Goal: Transaction & Acquisition: Purchase product/service

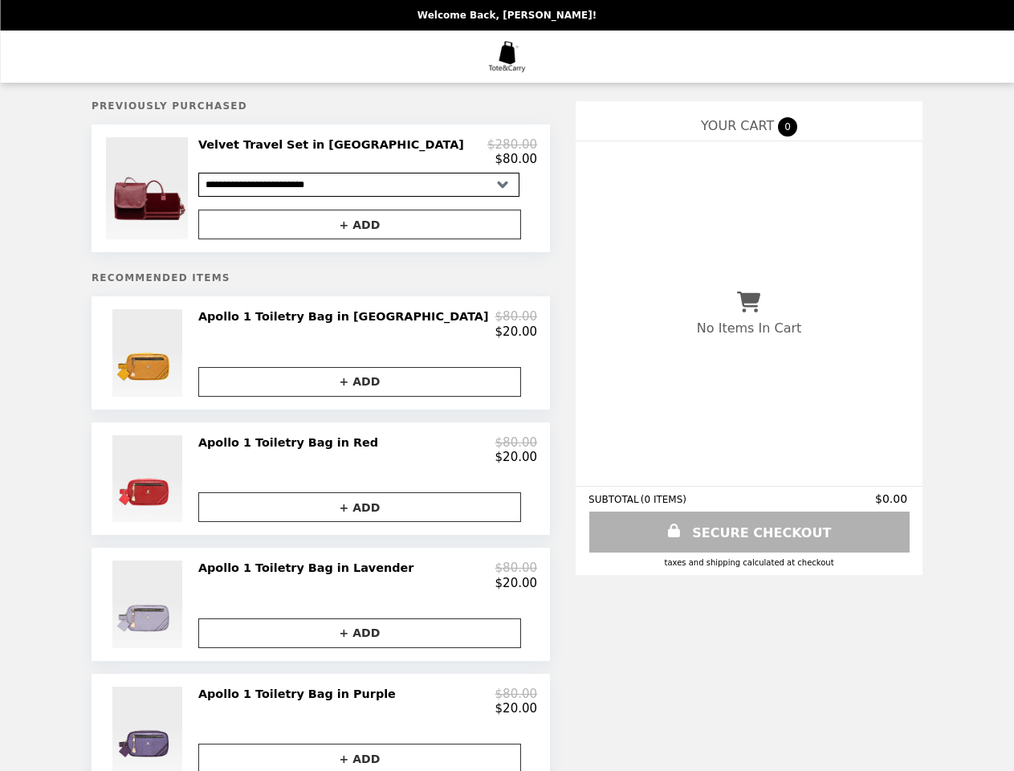
click at [192, 191] on img at bounding box center [149, 188] width 86 height 102
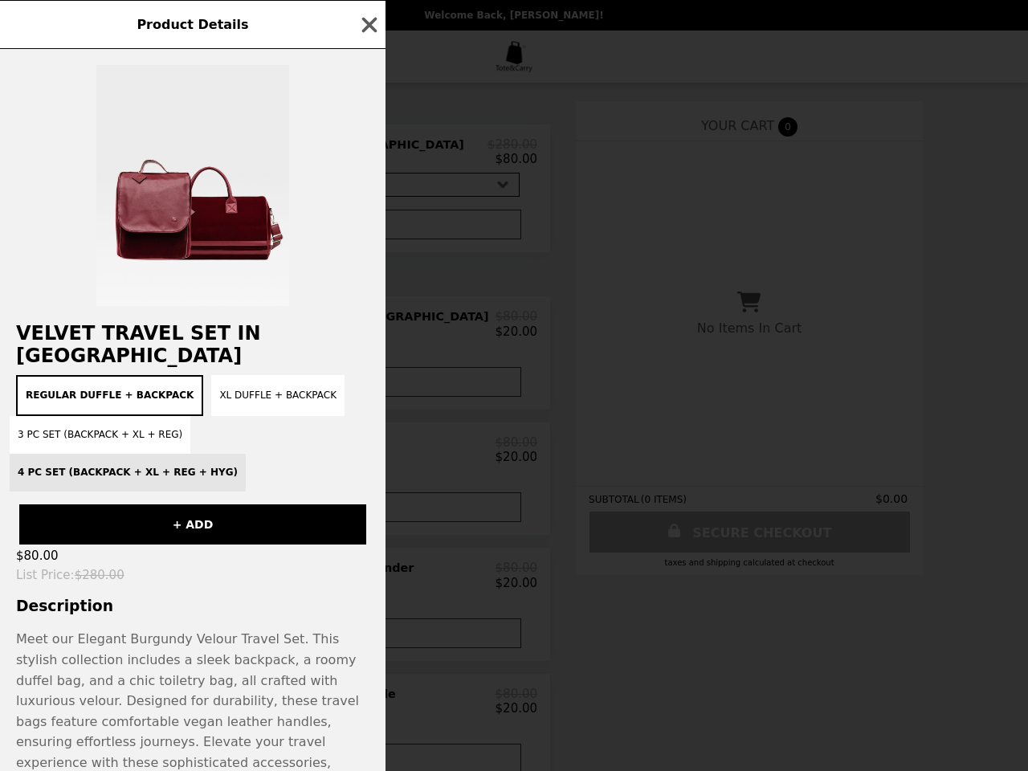
click at [368, 155] on div "Product Details Velvet Travel Set in [GEOGRAPHIC_DATA] Regular Duffle + Backpac…" at bounding box center [514, 385] width 1028 height 771
click at [368, 229] on div at bounding box center [192, 177] width 385 height 257
click at [210, 361] on div "Product Details Velvet Travel Set in [GEOGRAPHIC_DATA] Regular Duffle + Backpac…" at bounding box center [514, 385] width 1028 height 771
click at [368, 332] on h2 "Velvet Travel Set in [GEOGRAPHIC_DATA]" at bounding box center [192, 344] width 385 height 45
click at [368, 392] on button "+ ADD" at bounding box center [359, 382] width 323 height 30
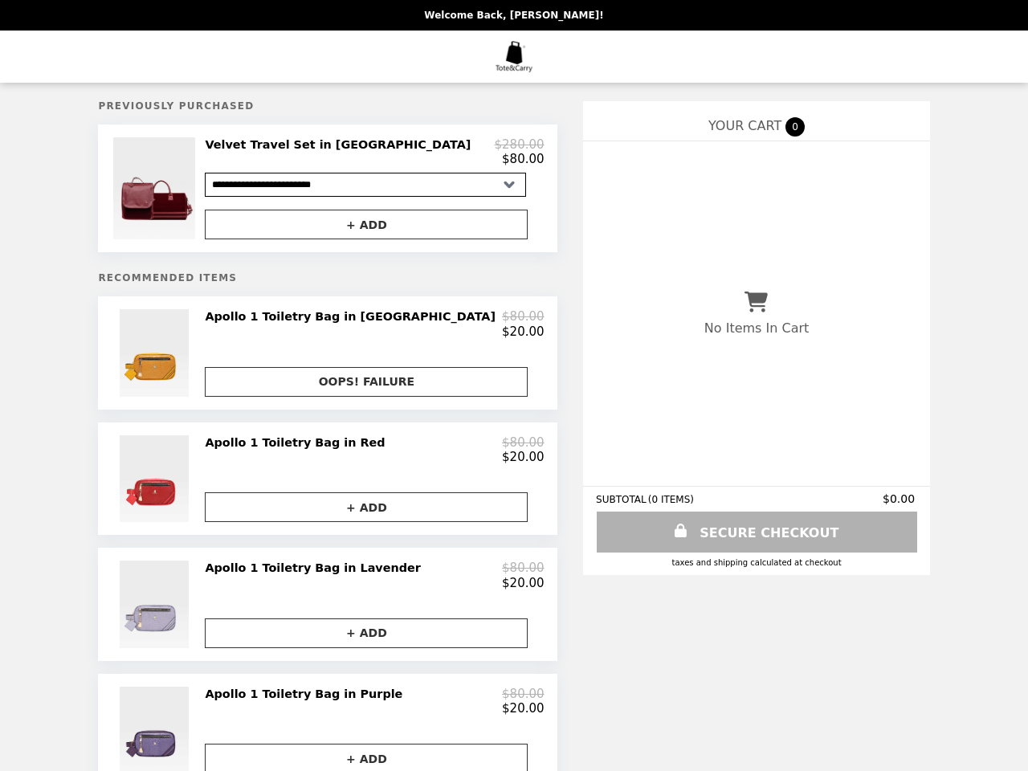
click at [193, 491] on img at bounding box center [157, 478] width 74 height 87
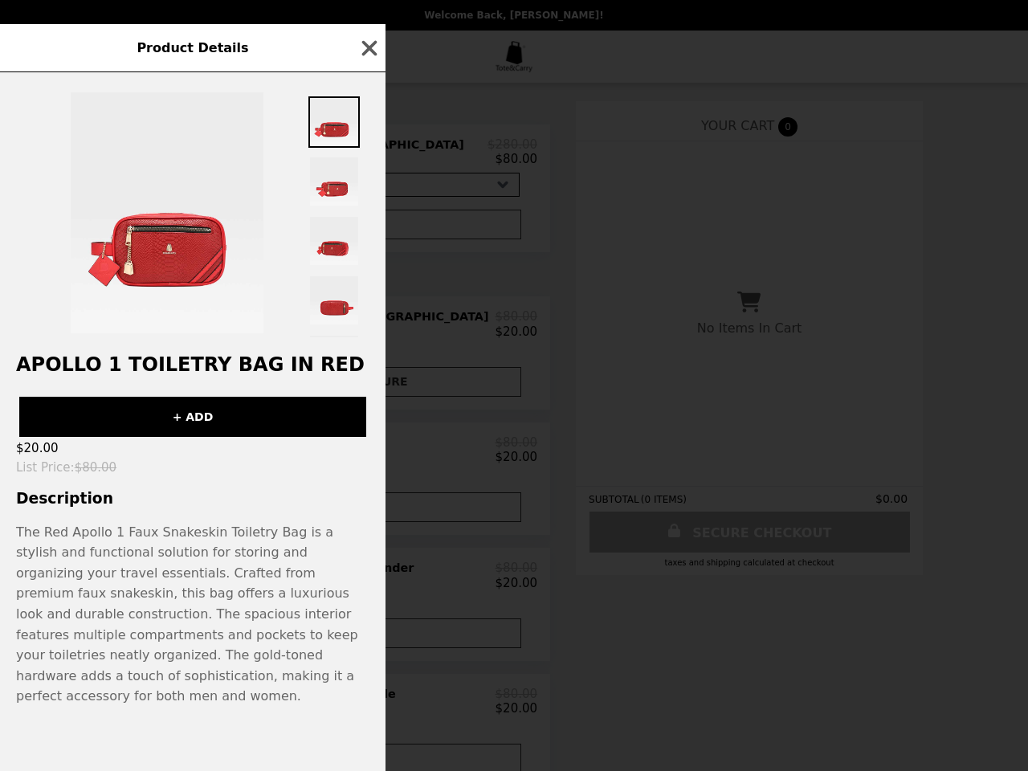
click at [368, 462] on div "Product Details Apollo 1 Toiletry Bag in Red + ADD $20.00 List Price : $80.00 D…" at bounding box center [514, 385] width 1028 height 771
click at [368, 507] on h3 "Description" at bounding box center [192, 498] width 385 height 17
click at [210, 621] on div "Product Details Apollo 1 Toiletry Bag in Red + ADD $20.00 List Price : $80.00 D…" at bounding box center [514, 385] width 1028 height 771
